Goal: Information Seeking & Learning: Learn about a topic

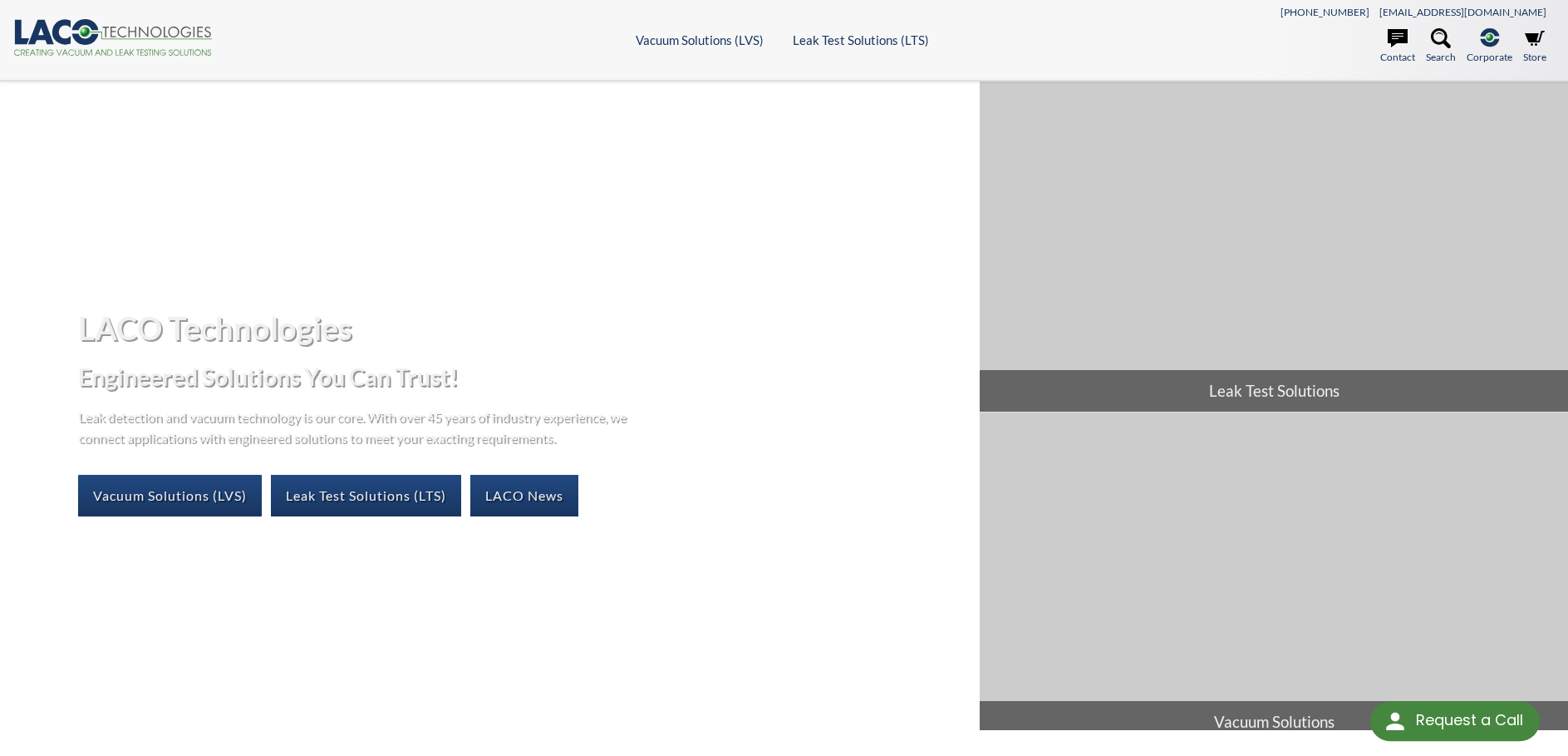
click at [163, 494] on link "Vacuum Solutions (LVS)" at bounding box center [170, 495] width 184 height 41
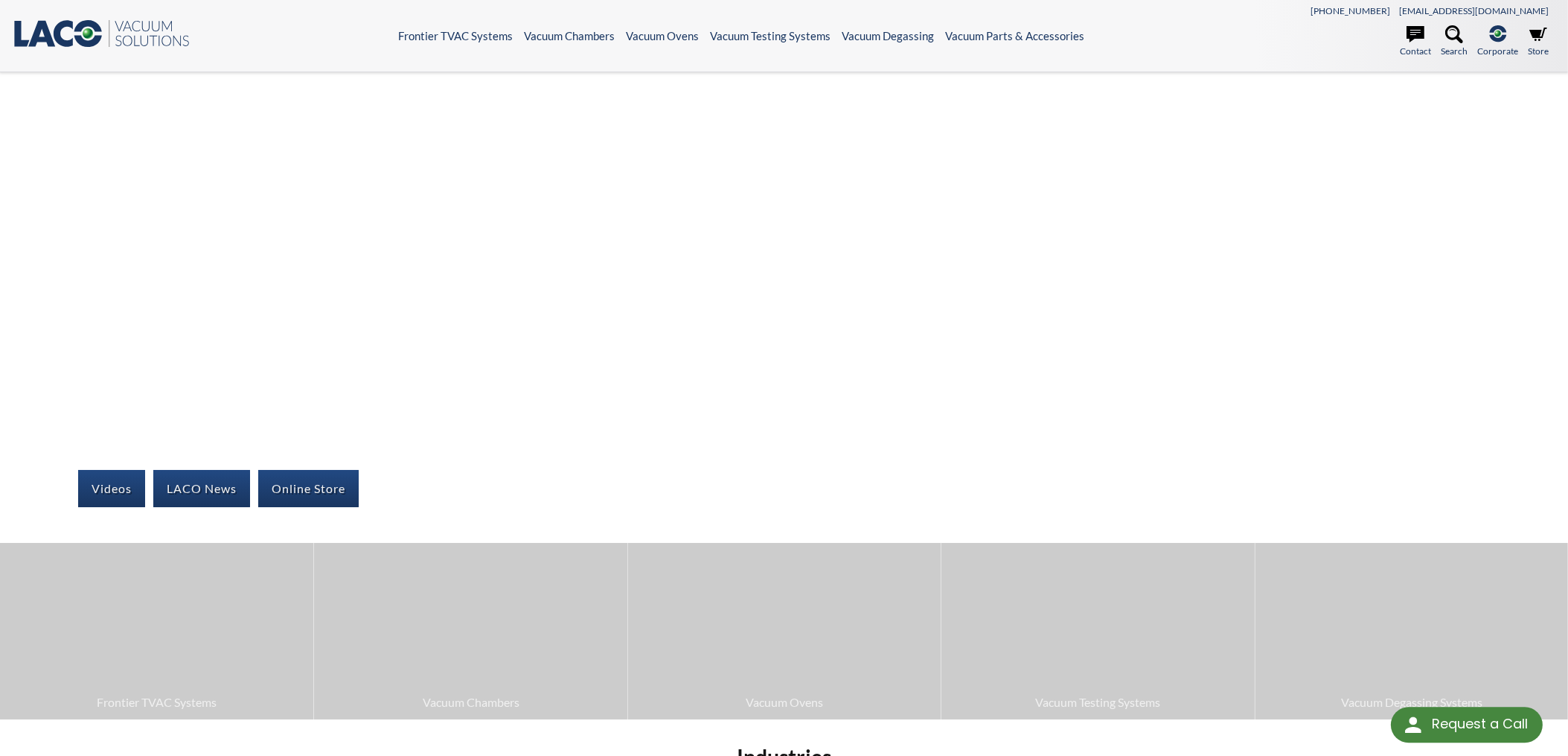
click at [456, 28] on header ".st0{fill:#193661;} .st1{fill:url(#SVGID_1_);} .st2{enable-background:new ;} .s…" at bounding box center [784, 36] width 1568 height 72
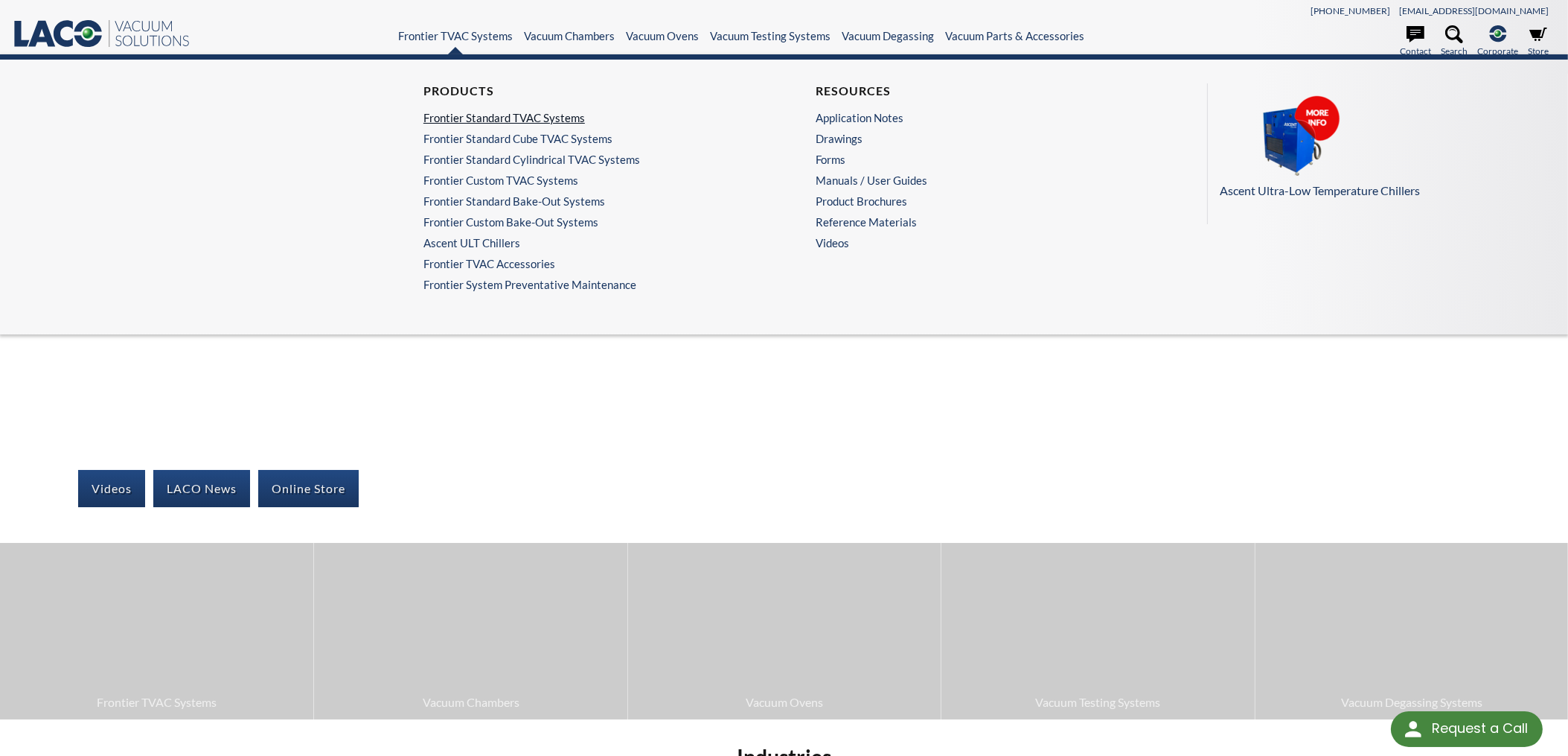
click at [495, 118] on link "Frontier Standard TVAC Systems" at bounding box center [584, 117] width 322 height 13
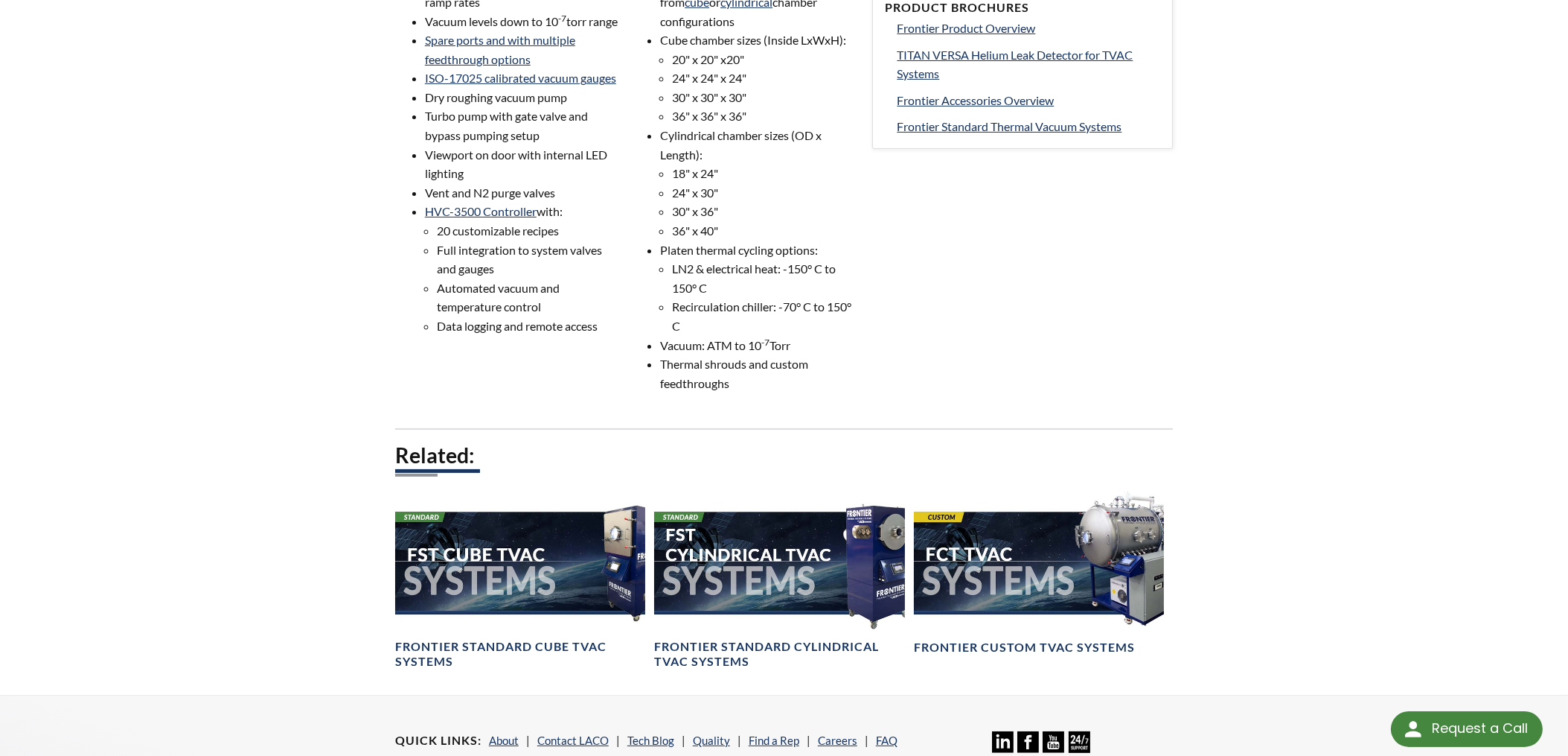
scroll to position [319, 0]
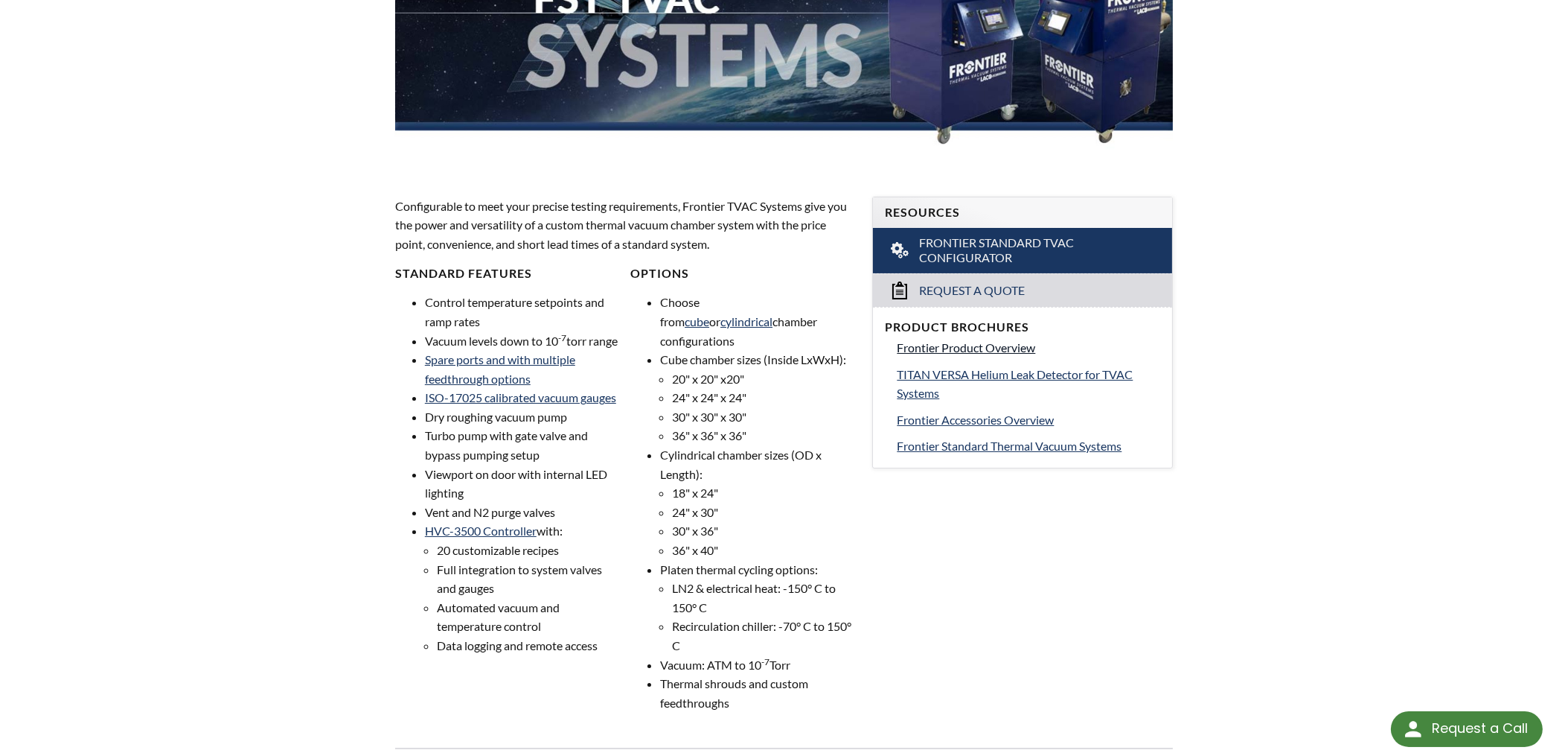
click at [985, 355] on link "Frontier Product Overview" at bounding box center [1028, 348] width 263 height 19
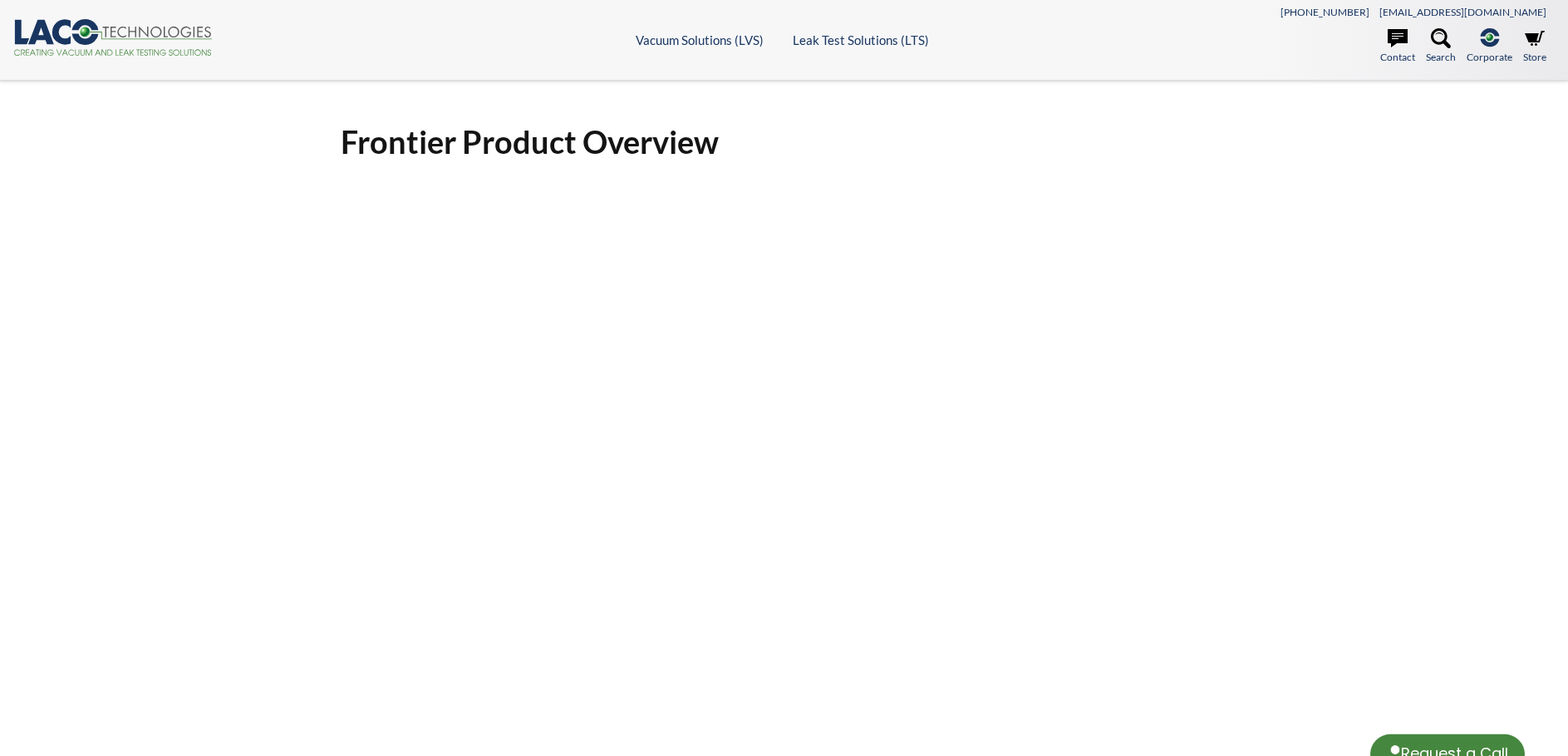
select select "Language Translate Widget"
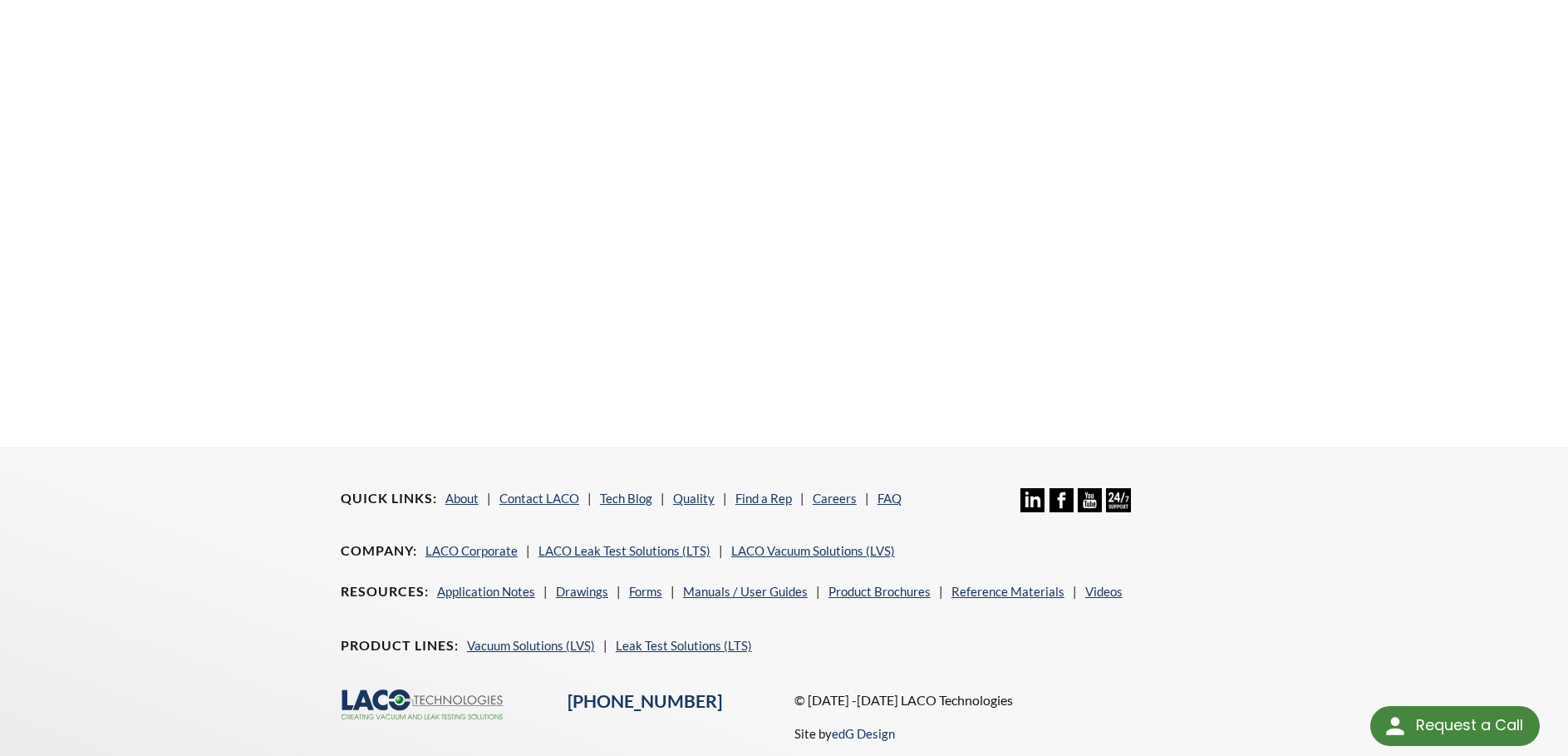
scroll to position [633, 0]
